Goal: Register for event/course

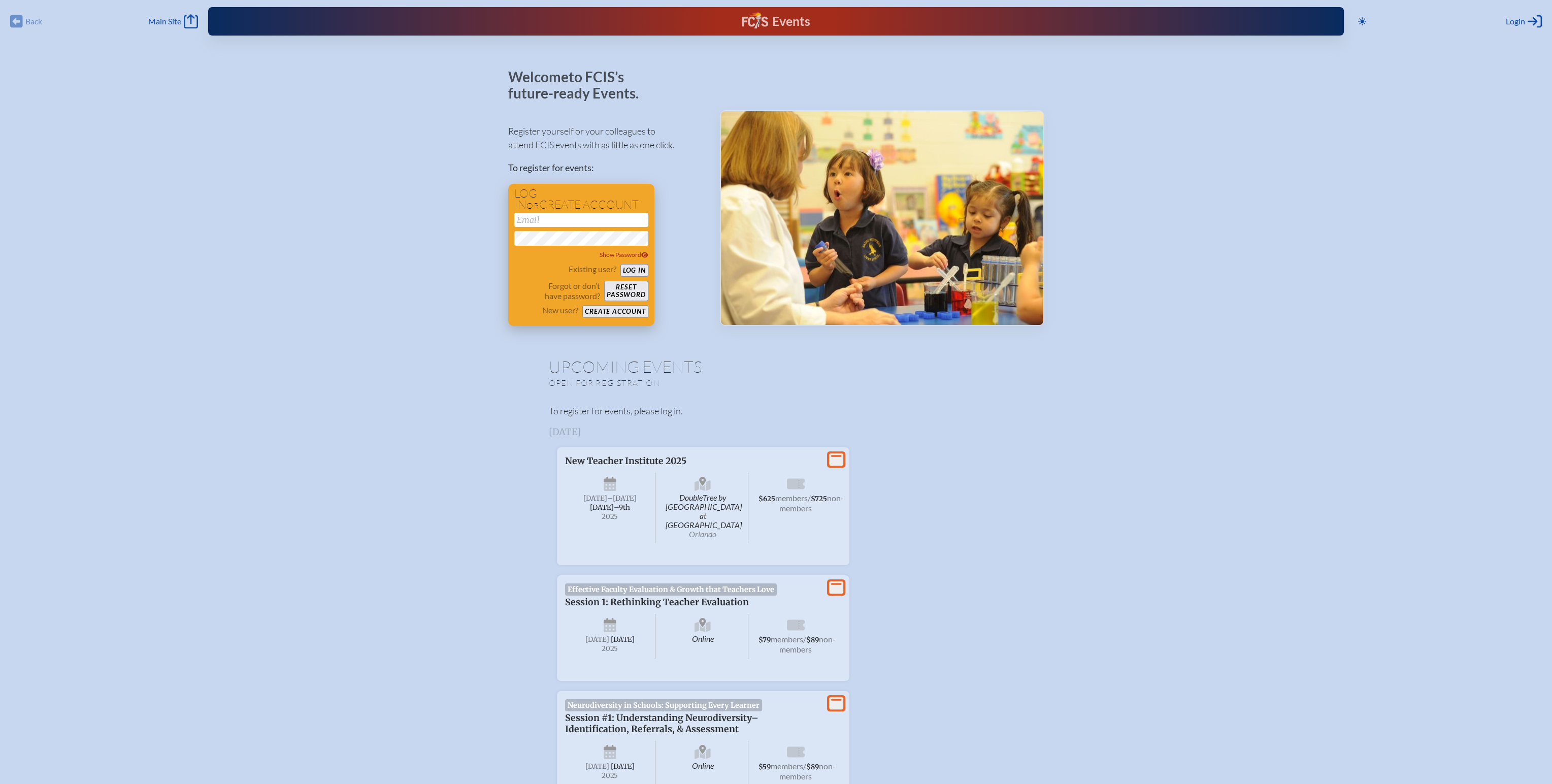
type input "[EMAIL_ADDRESS][DOMAIN_NAME]"
click at [636, 269] on button "Log in" at bounding box center [635, 270] width 28 height 13
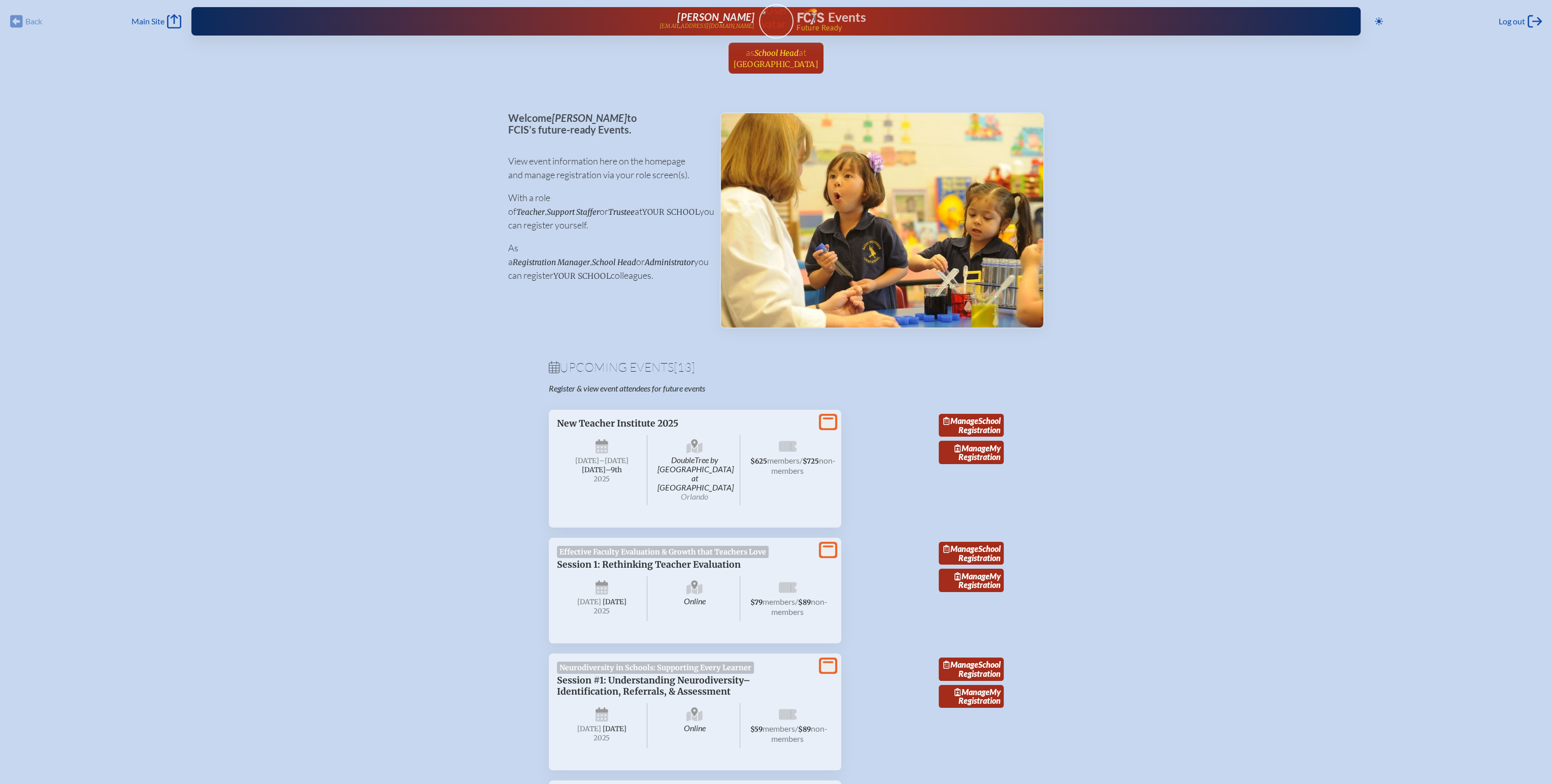
click at [768, 56] on span "School Head" at bounding box center [776, 53] width 44 height 10
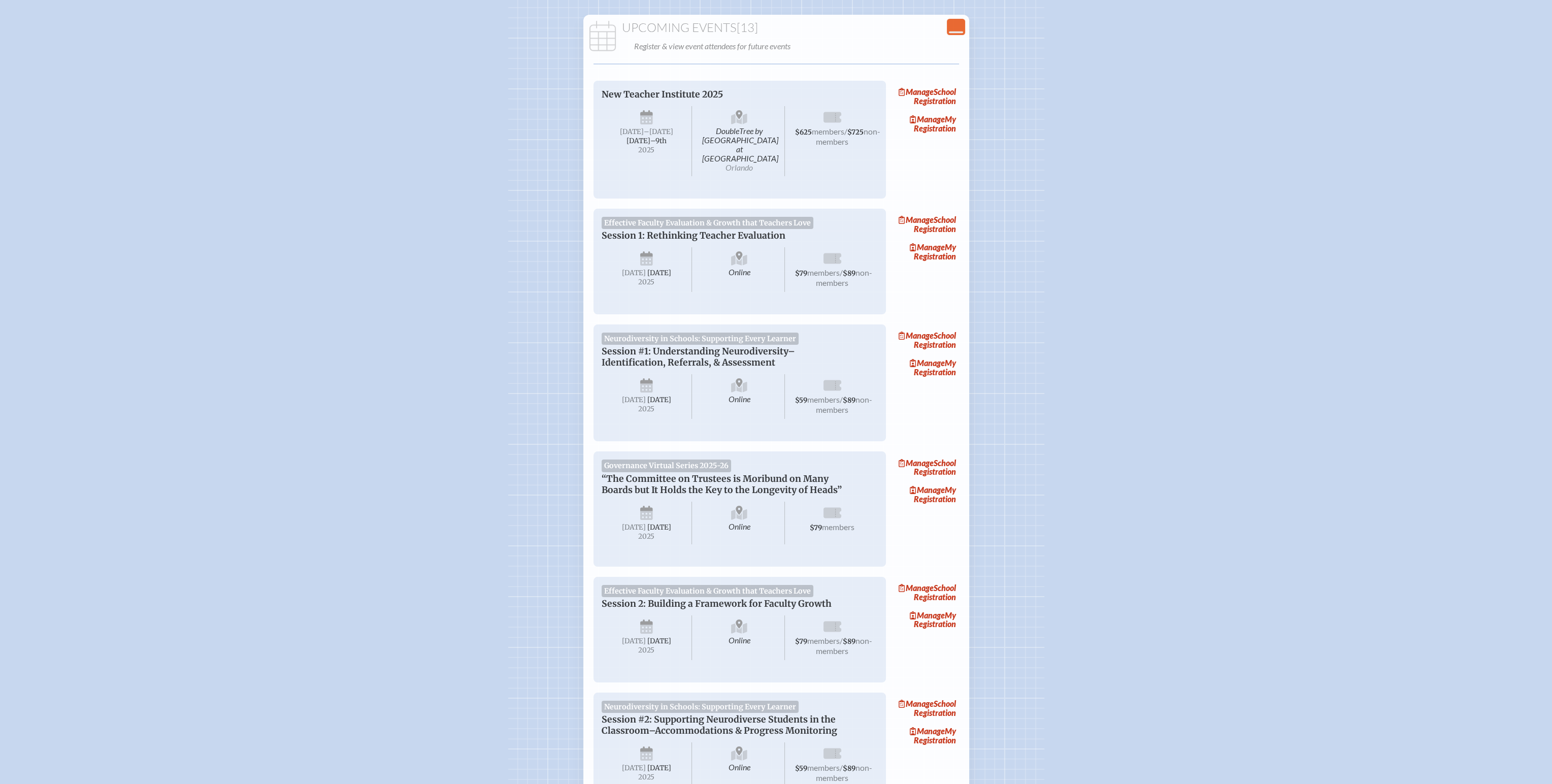
scroll to position [152, 0]
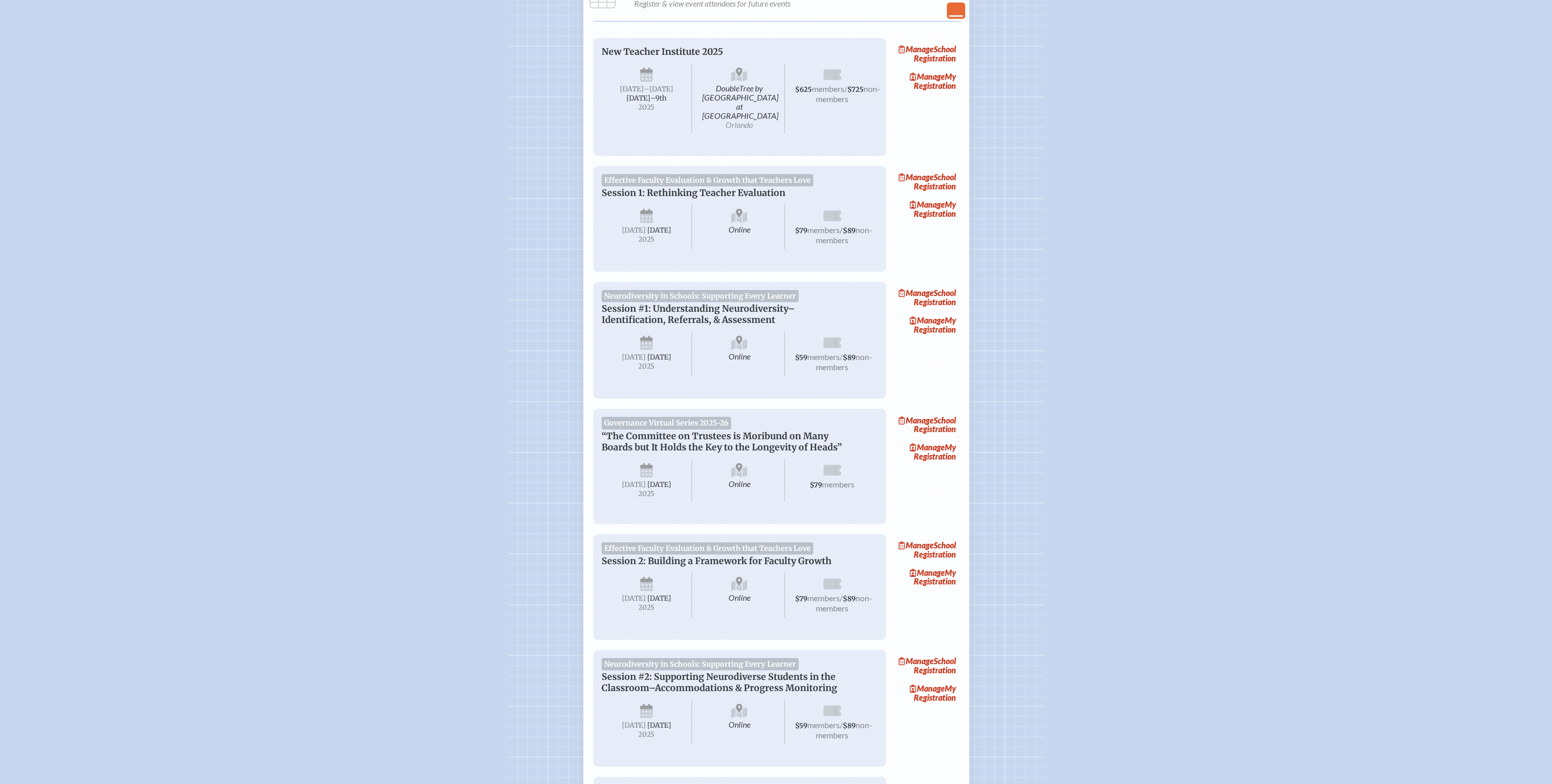
click at [739, 174] on span "Effective Faculty Evaluation & Growth that Teachers Love" at bounding box center [708, 180] width 212 height 12
click at [938, 208] on link "Manage My Registration" at bounding box center [927, 208] width 65 height 23
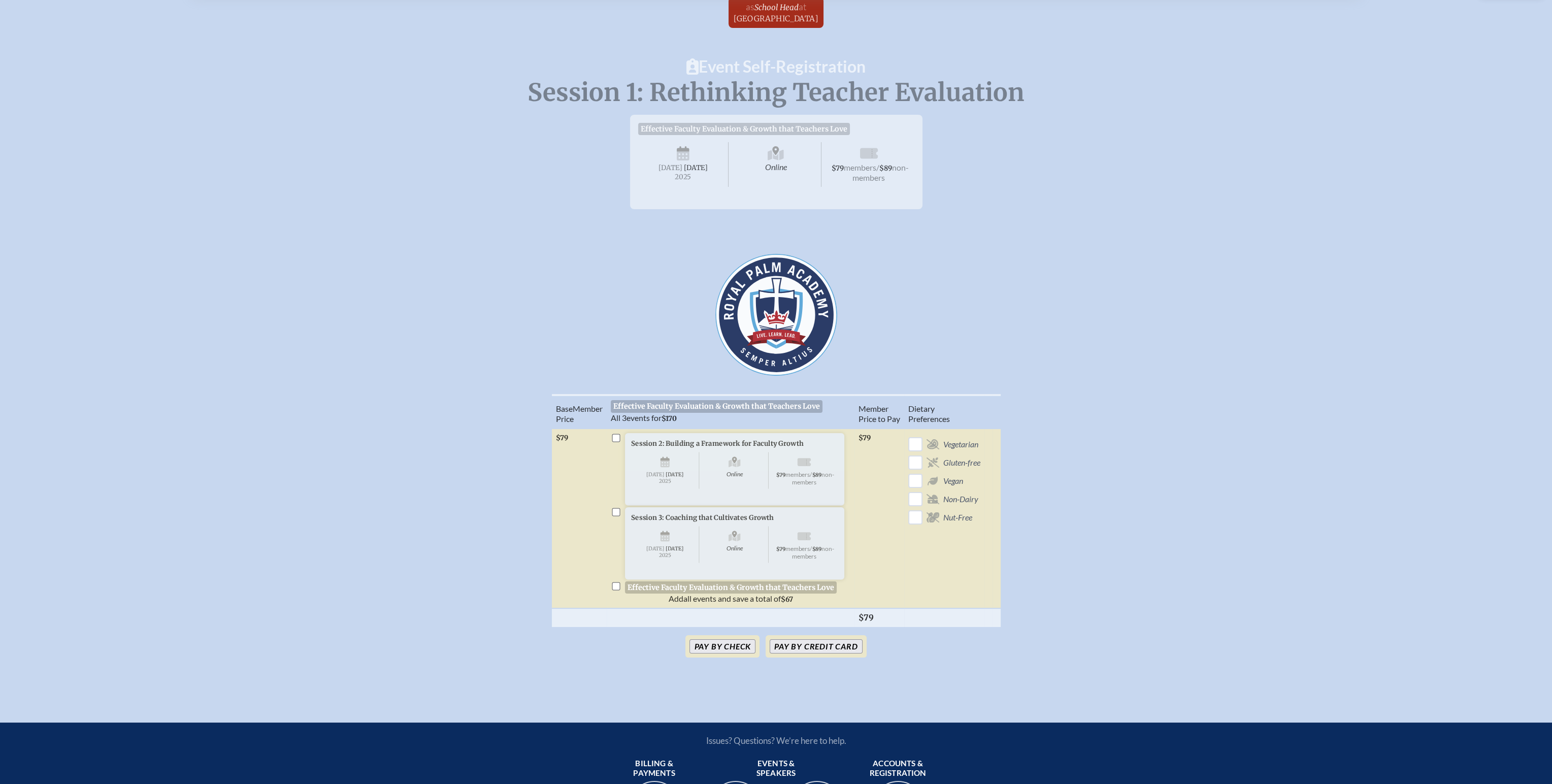
scroll to position [152, 0]
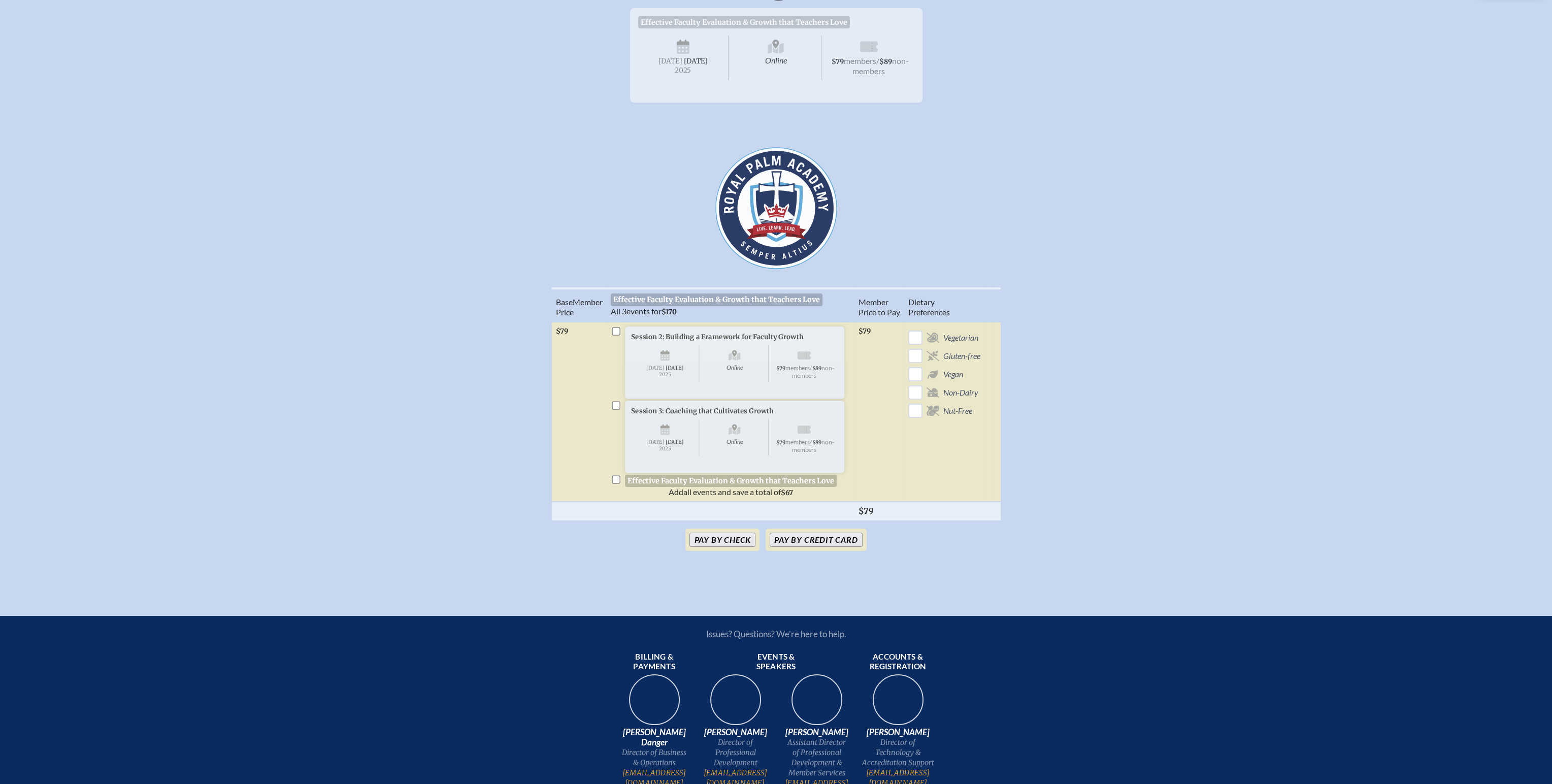
click at [616, 335] on input "checkbox" at bounding box center [616, 331] width 8 height 8
checkbox input "true"
click at [614, 409] on input "checkbox" at bounding box center [616, 405] width 8 height 8
checkbox input "true"
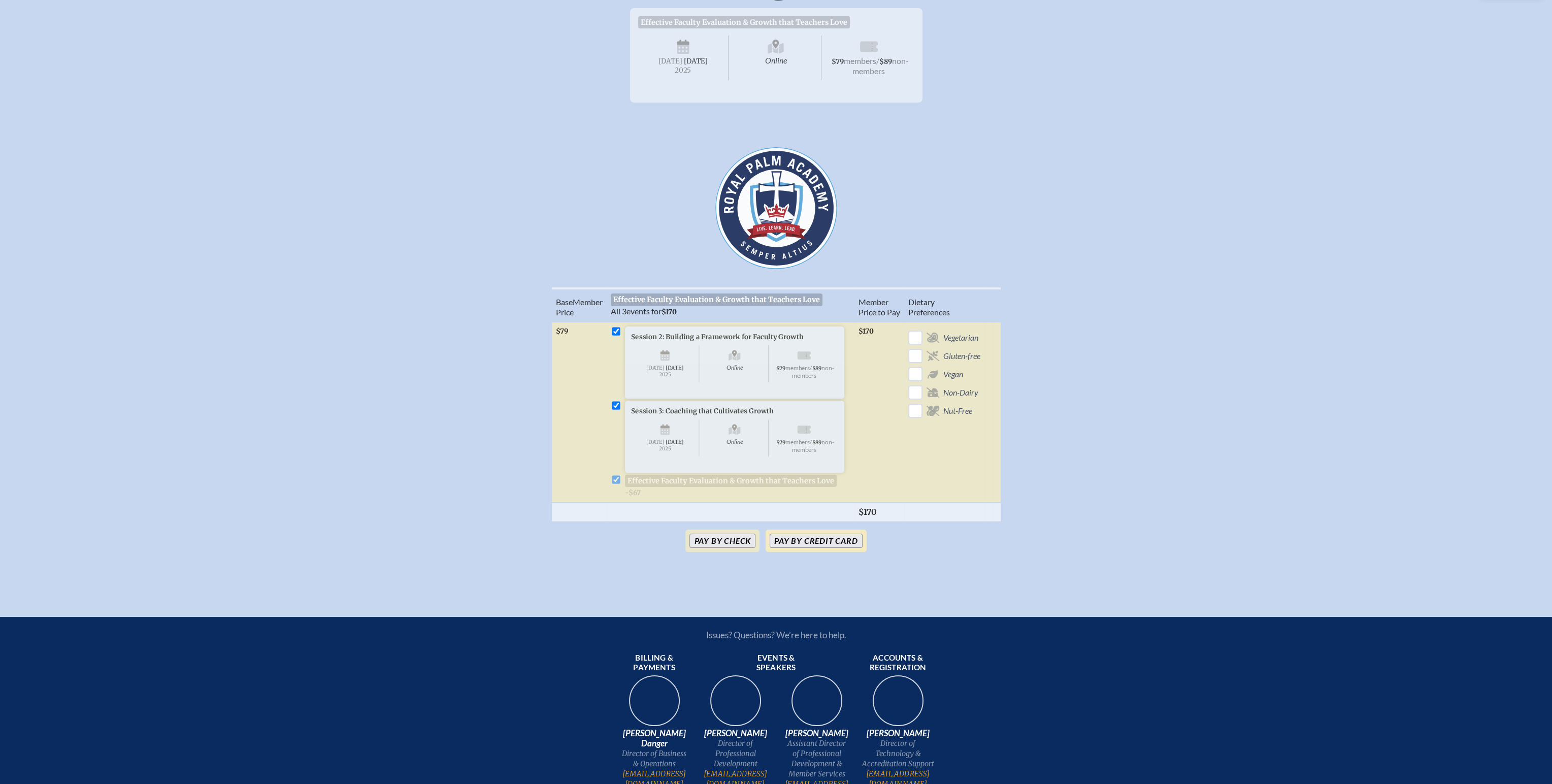
click at [794, 548] on button "Pay by Credit Card" at bounding box center [816, 540] width 93 height 14
